Goal: Task Accomplishment & Management: Use online tool/utility

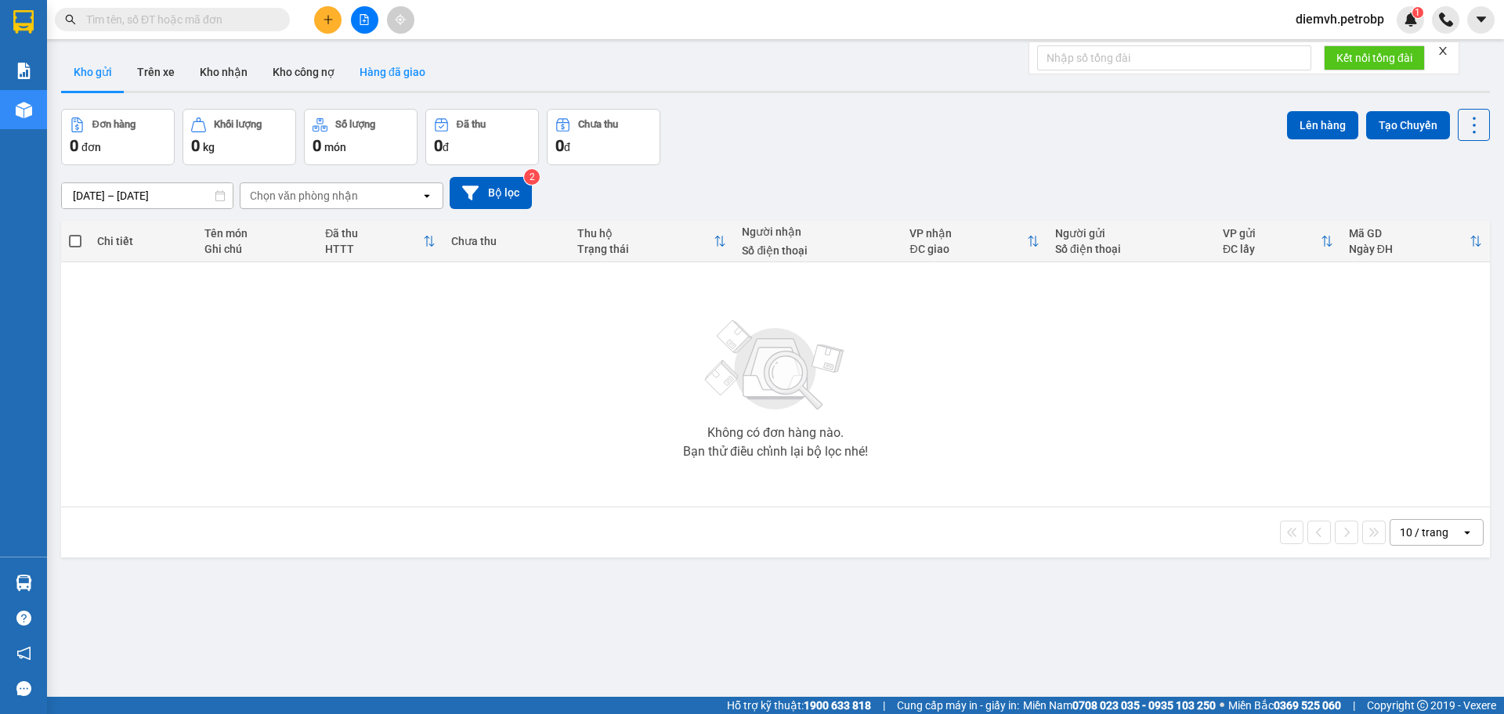
click at [375, 69] on button "Hàng đã giao" at bounding box center [392, 72] width 91 height 38
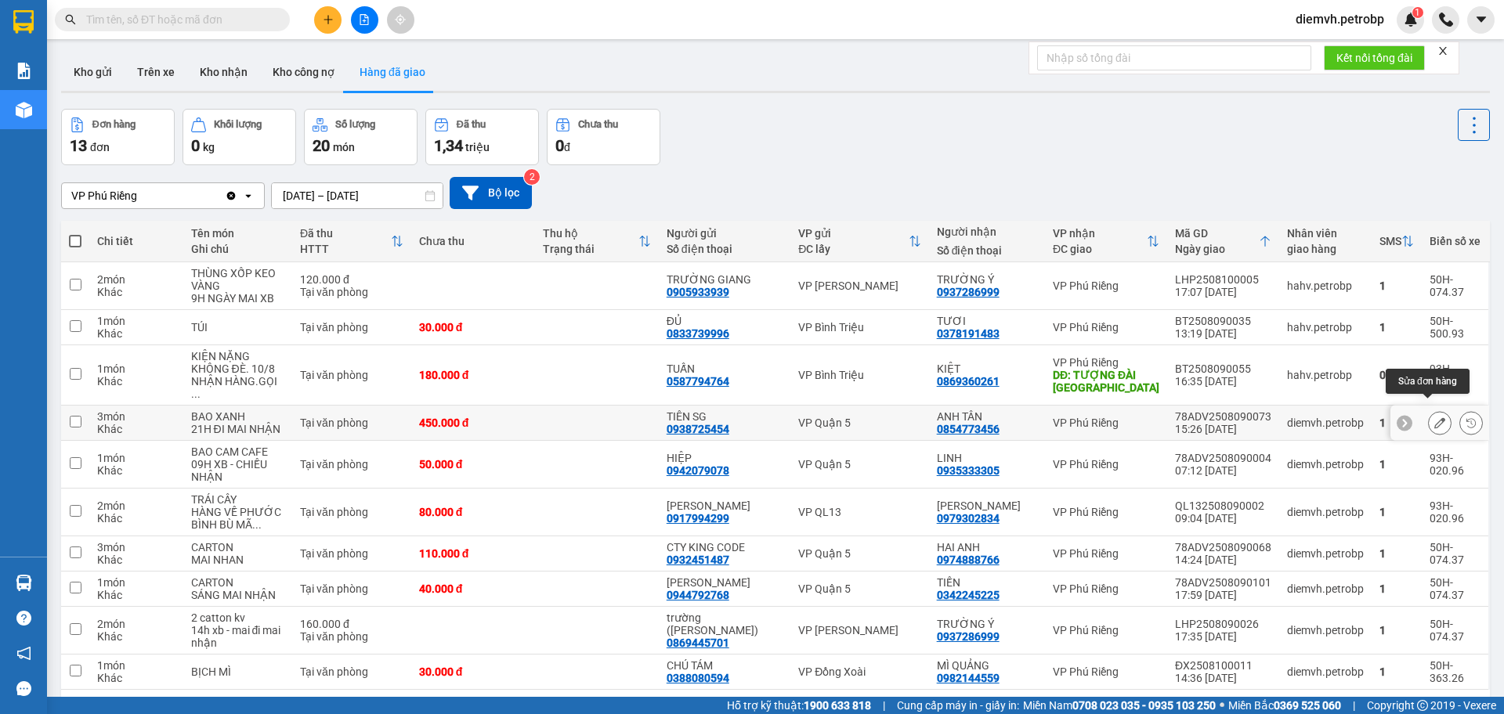
click at [1429, 413] on button at bounding box center [1440, 423] width 22 height 27
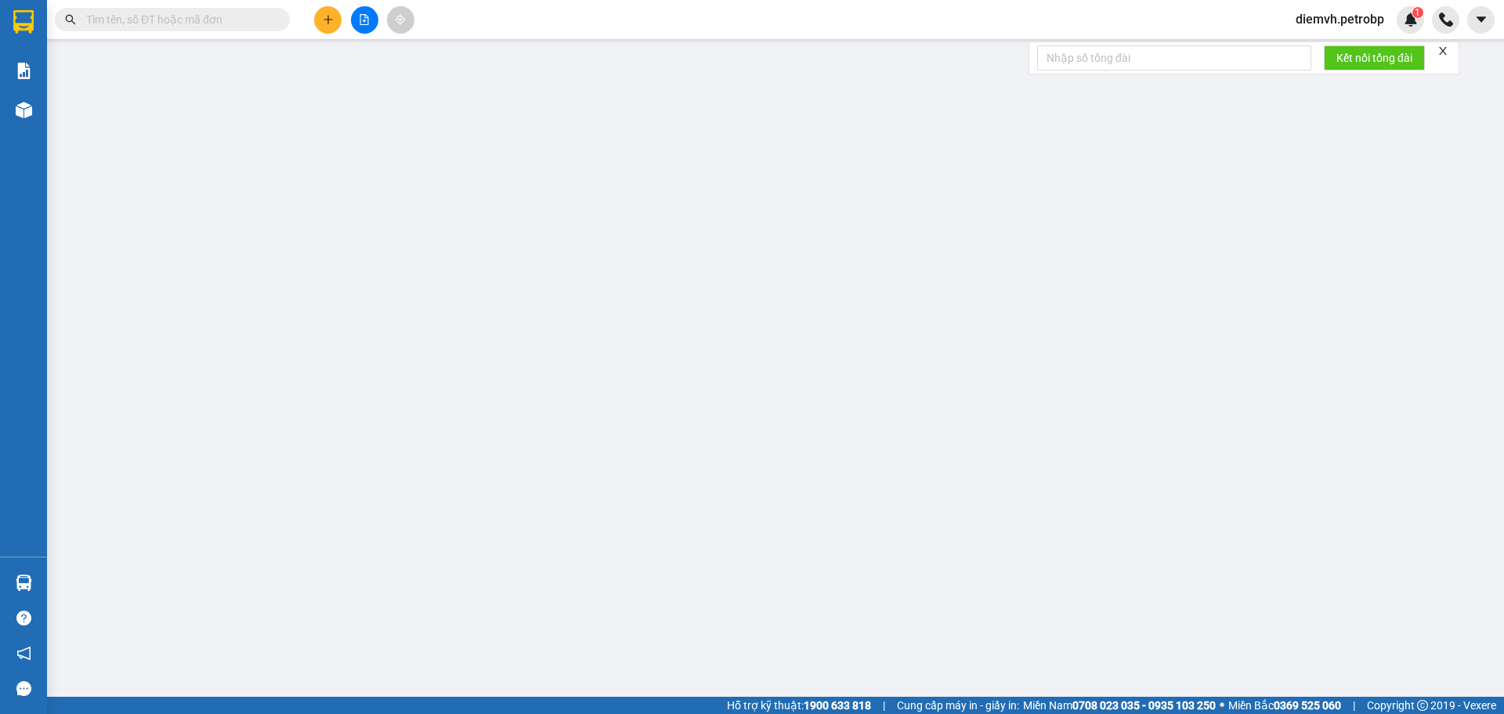
type input "0938725454"
type input "TIÊN SG"
type input "0854773456"
type input "ANH TÂN"
type input "450.000"
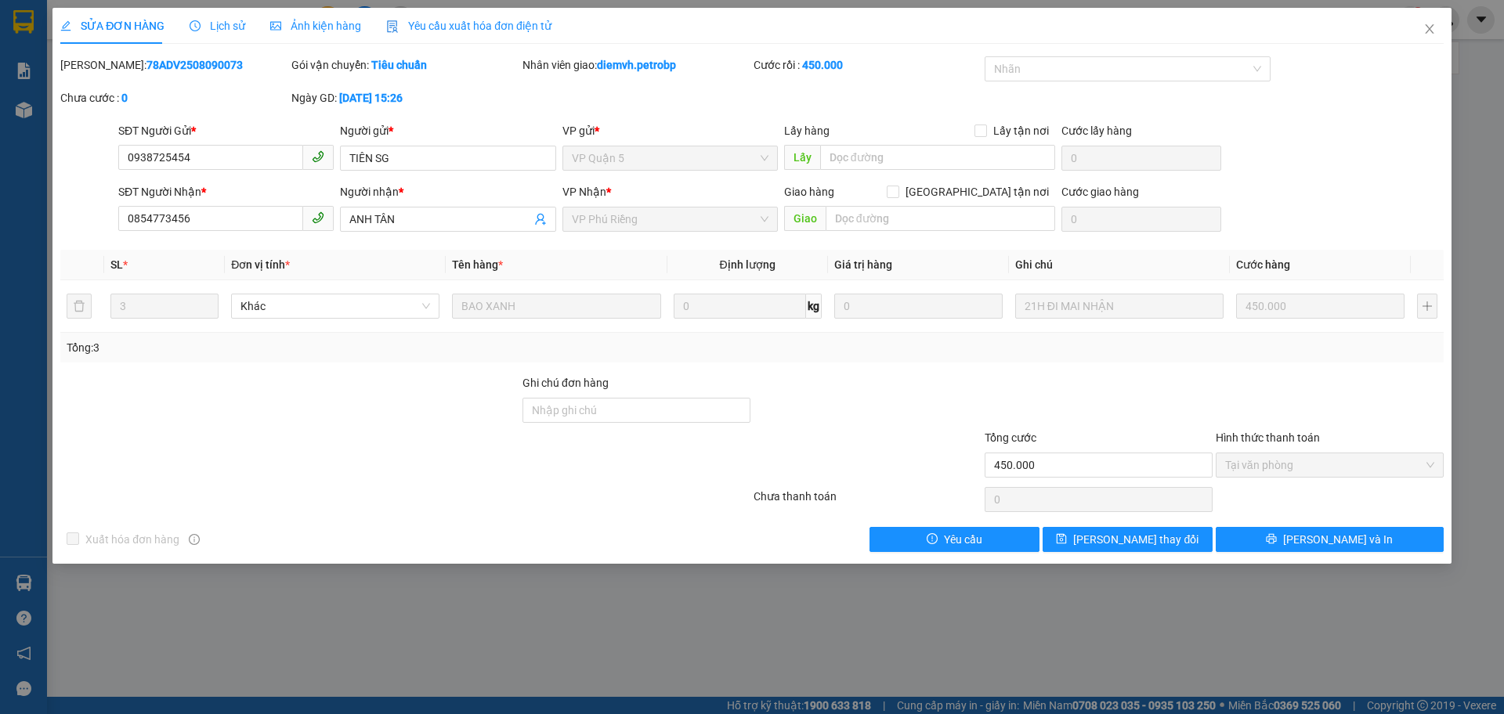
drag, startPoint x: 99, startPoint y: 61, endPoint x: 199, endPoint y: 71, distance: 99.9
click at [199, 71] on div "[PERSON_NAME]: 78ADV2508090073" at bounding box center [174, 64] width 228 height 17
copy b "78ADV2508090073"
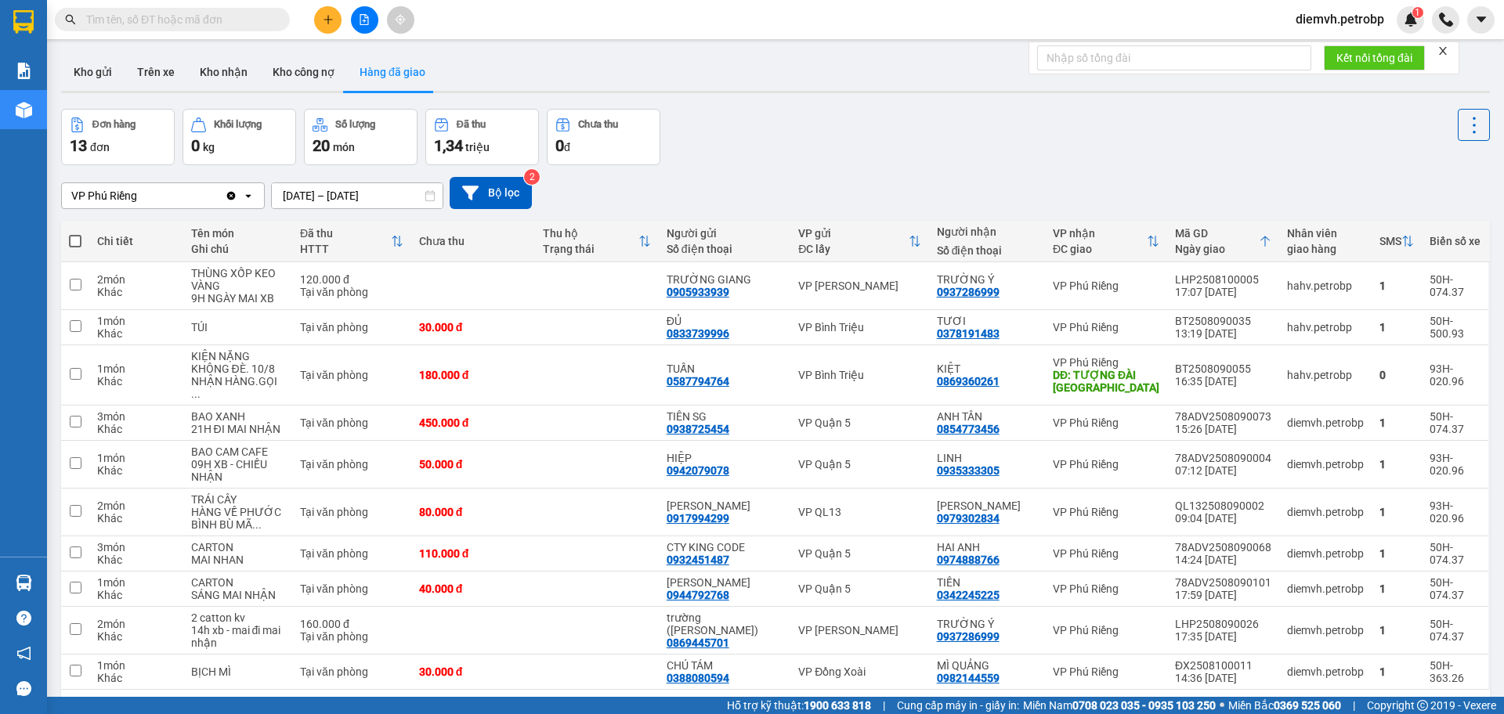
paste input "78ADV2508090073"
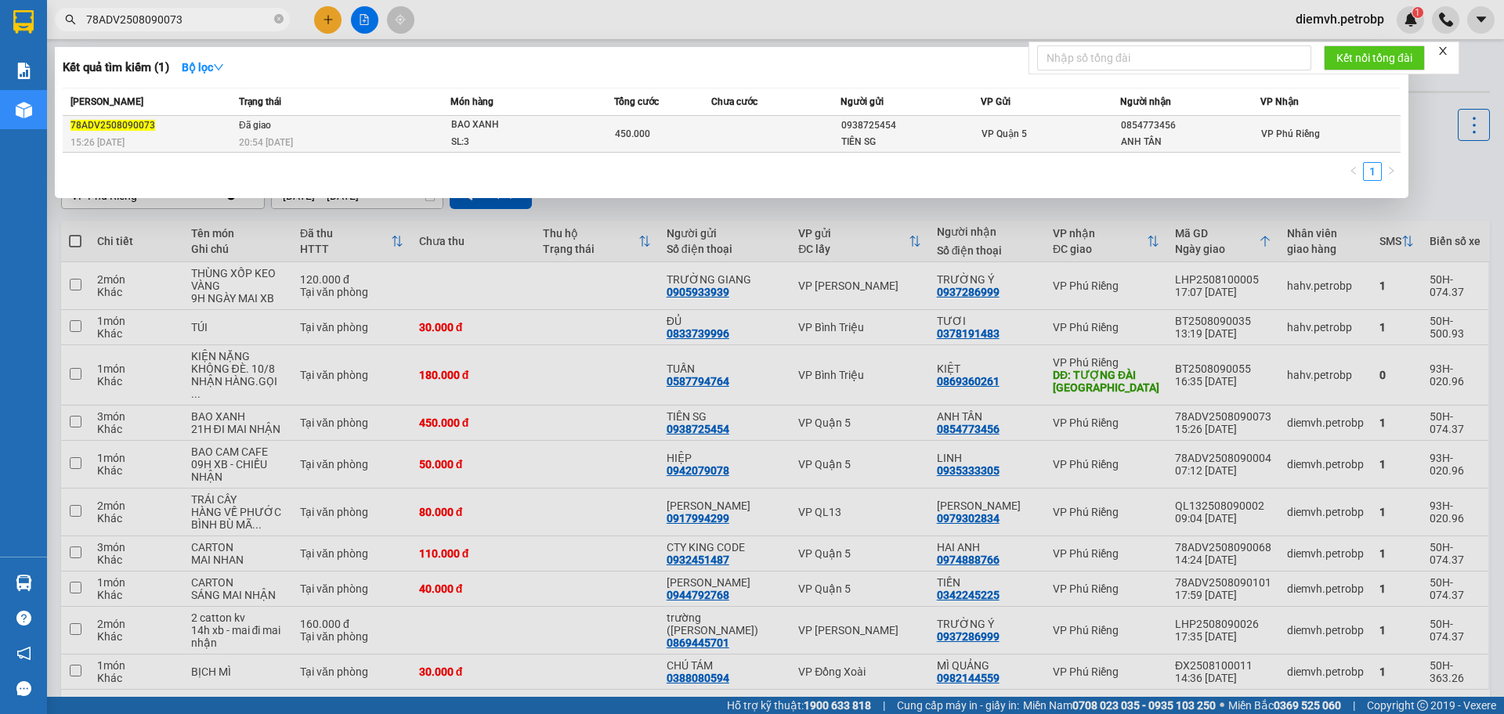
type input "78ADV2508090073"
click at [742, 136] on td at bounding box center [775, 134] width 129 height 37
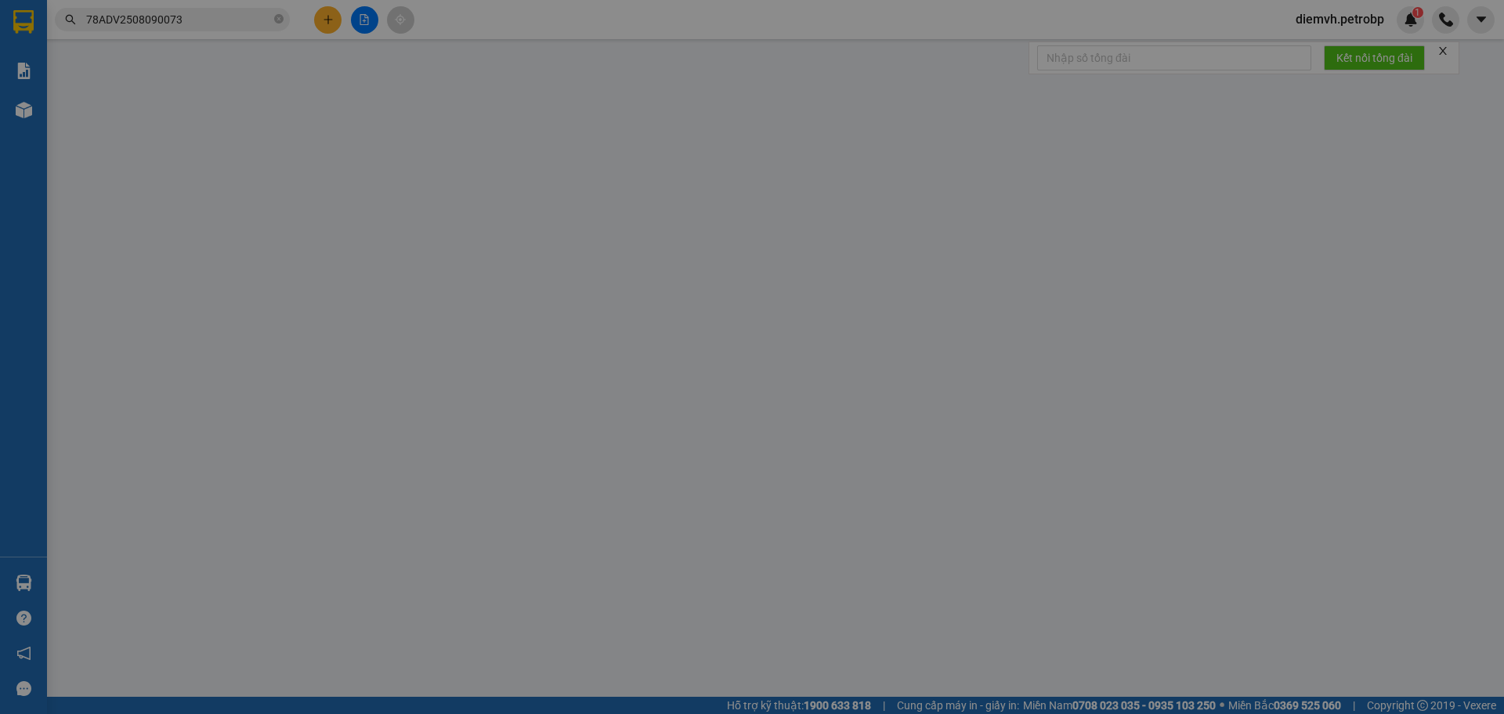
type input "0938725454"
type input "TIÊN SG"
type input "0854773456"
type input "ANH TÂN"
type input "450.000"
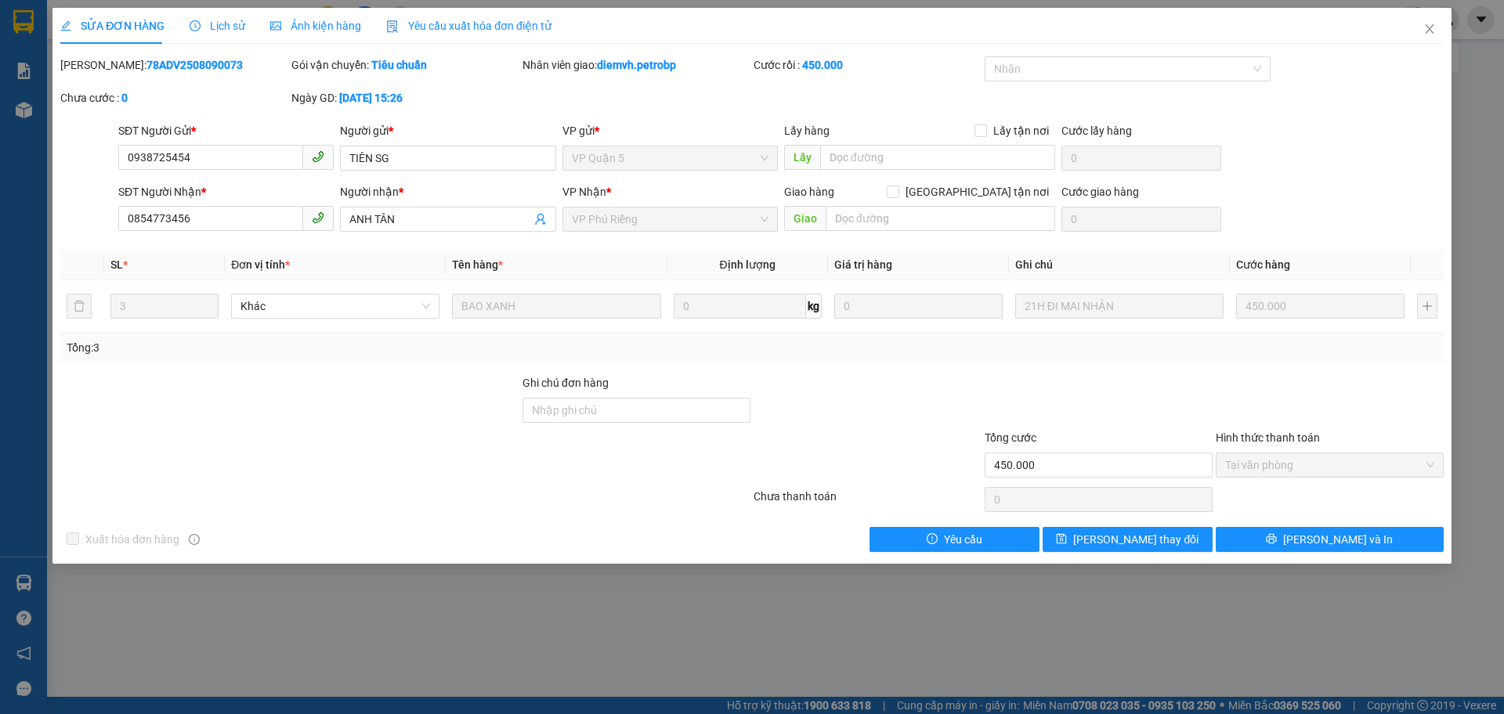
drag, startPoint x: 99, startPoint y: 65, endPoint x: 199, endPoint y: 65, distance: 99.5
click at [199, 65] on div "[PERSON_NAME]: 78ADV2508090073" at bounding box center [174, 64] width 228 height 17
copy b "78ADV2508090073"
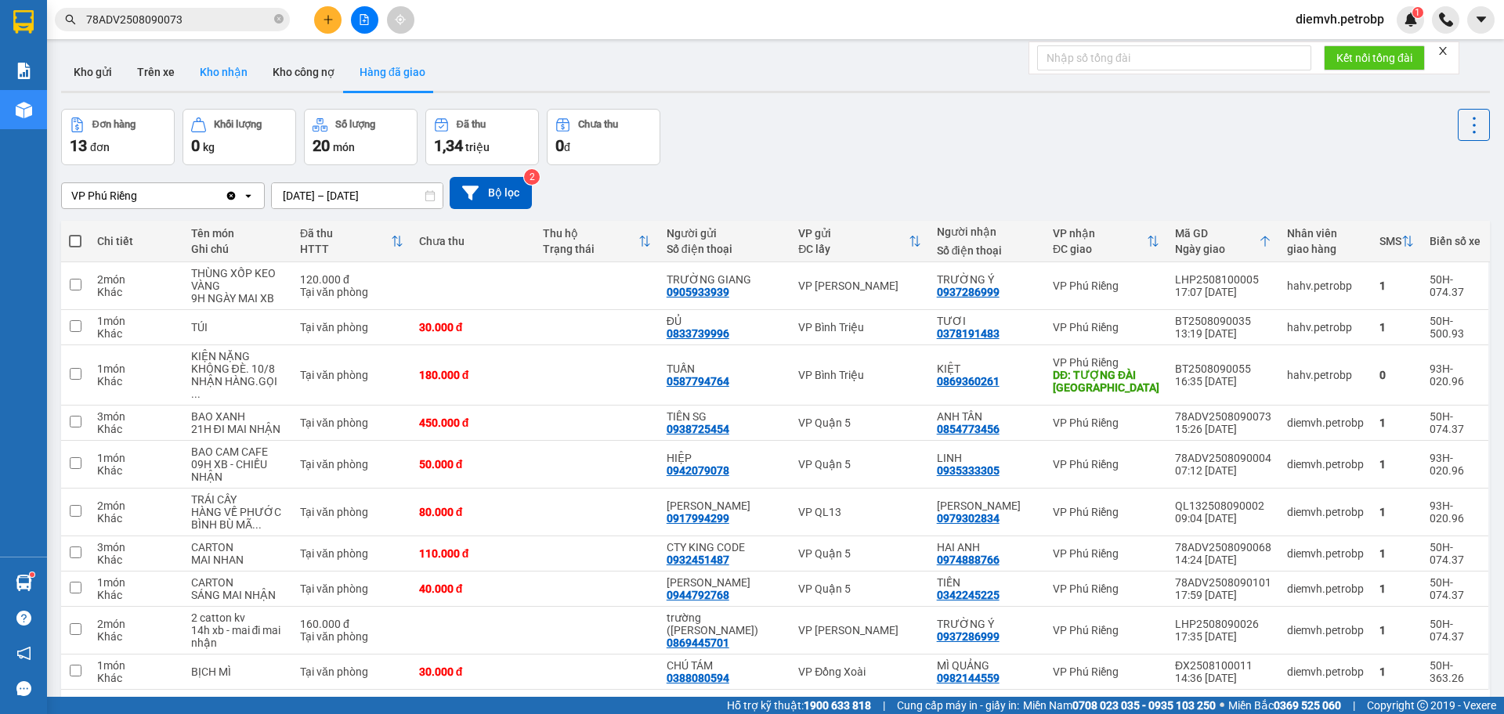
click at [226, 74] on button "Kho nhận" at bounding box center [223, 72] width 73 height 38
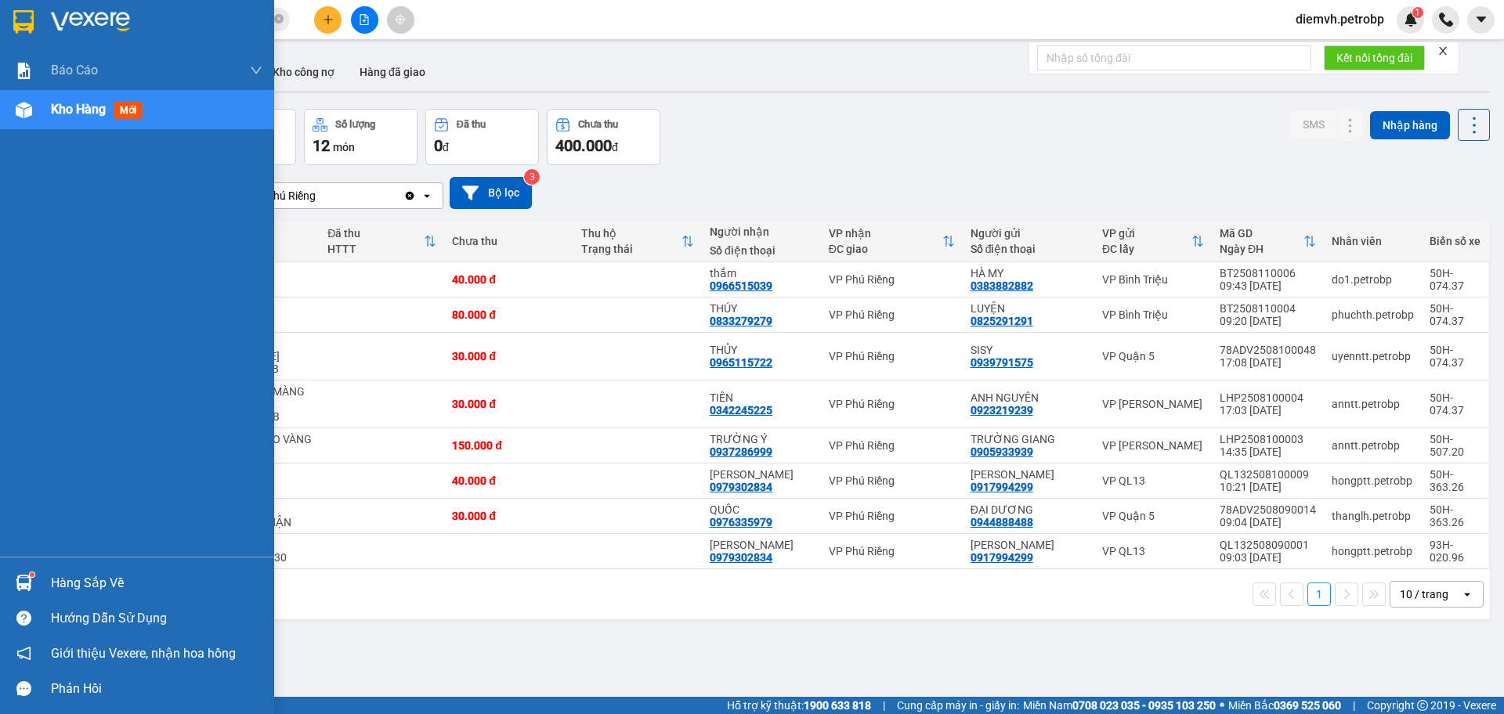
click at [63, 577] on div "Hàng sắp về" at bounding box center [157, 584] width 212 height 24
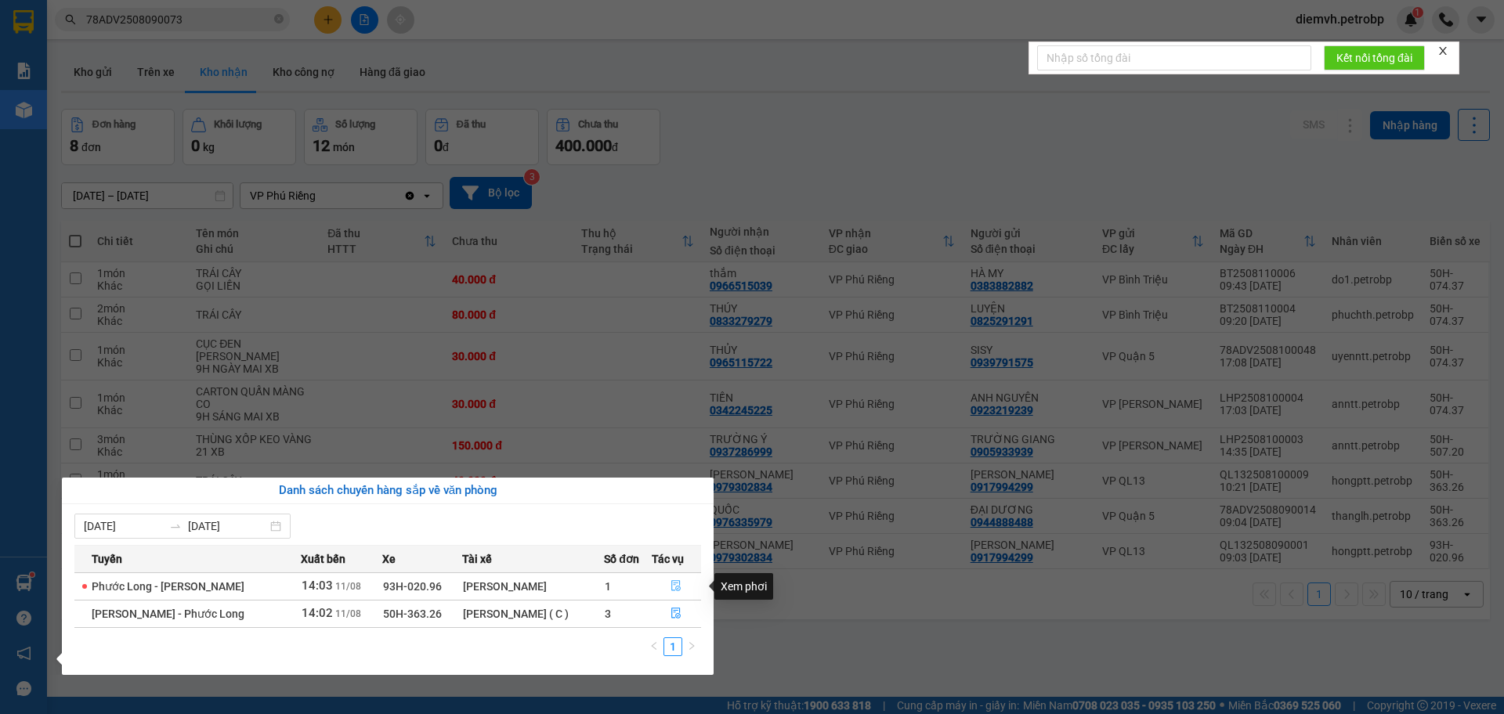
click at [676, 587] on icon "file-done" at bounding box center [676, 586] width 9 height 11
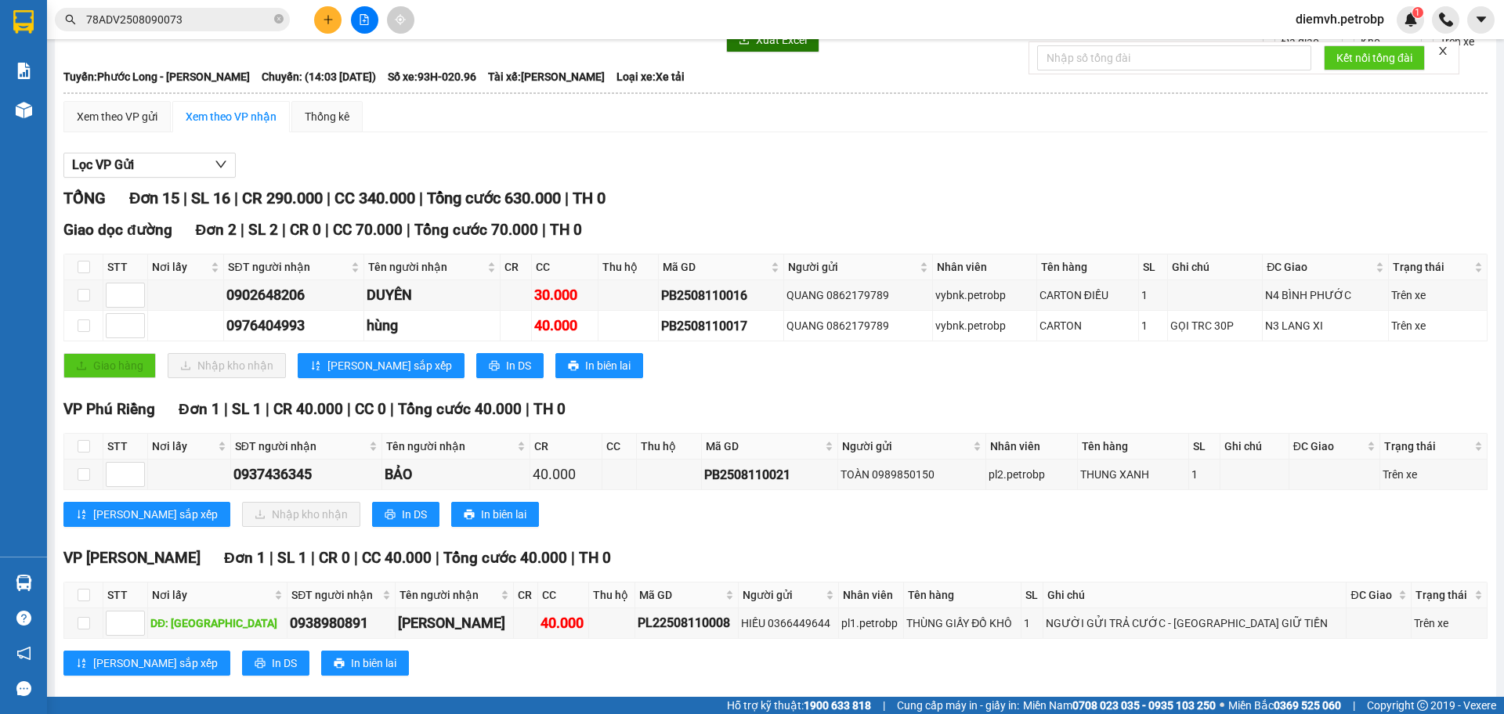
scroll to position [78, 0]
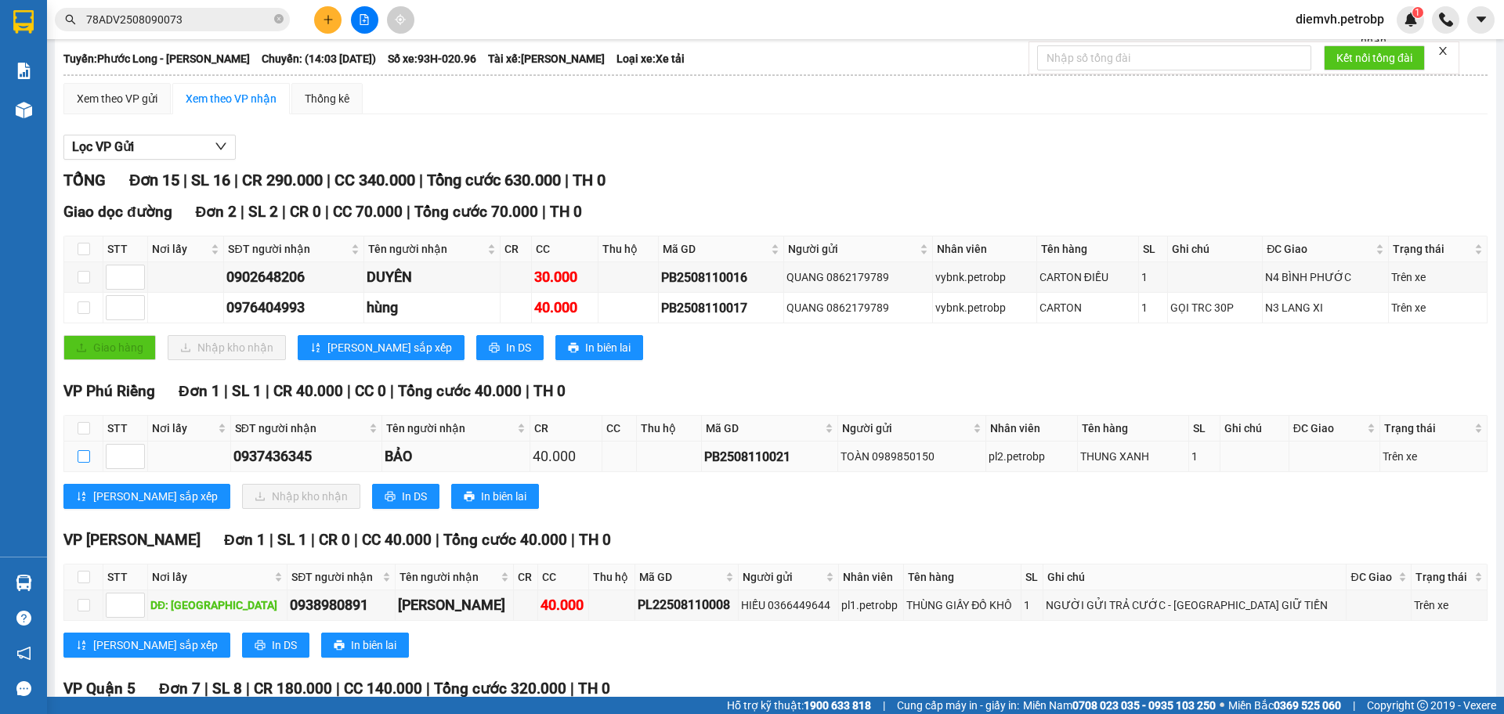
click at [85, 454] on input "checkbox" at bounding box center [84, 456] width 13 height 13
checkbox input "true"
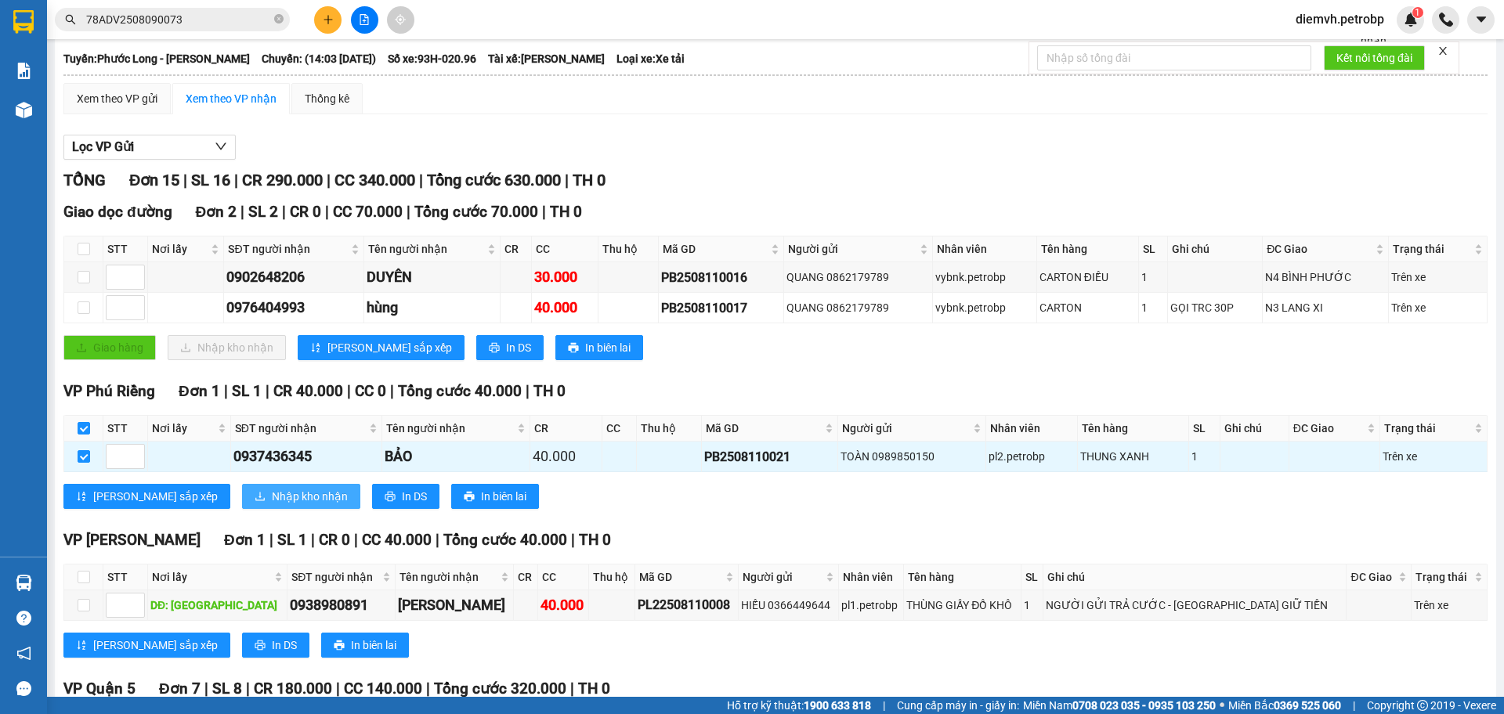
click at [272, 499] on span "Nhập kho nhận" at bounding box center [310, 496] width 76 height 17
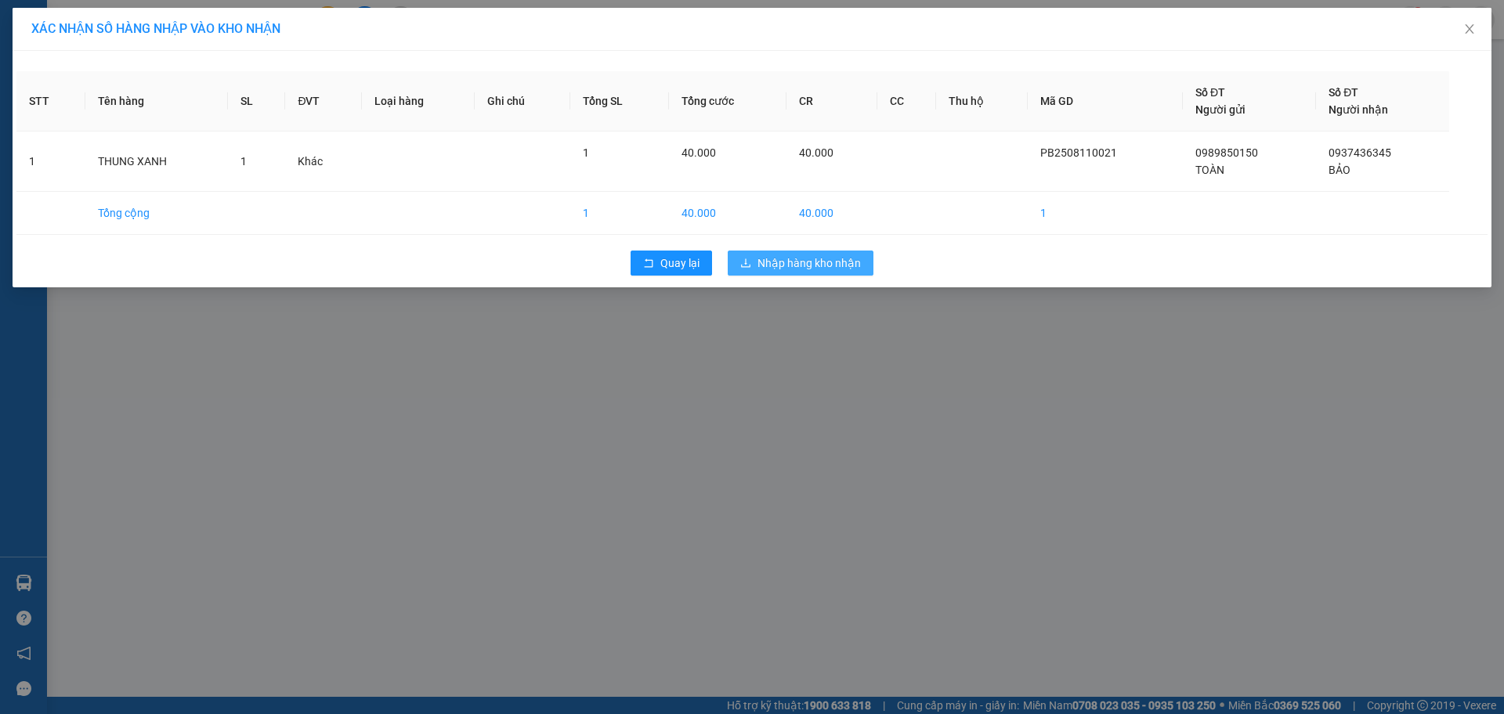
click at [823, 260] on span "Nhập hàng kho nhận" at bounding box center [808, 263] width 103 height 17
